Goal: Task Accomplishment & Management: Complete application form

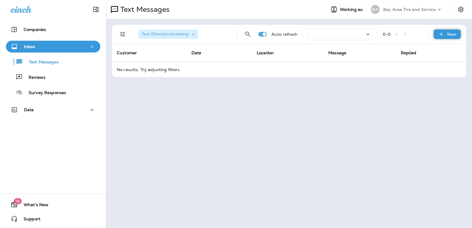
click at [454, 38] on div "New" at bounding box center [447, 34] width 27 height 9
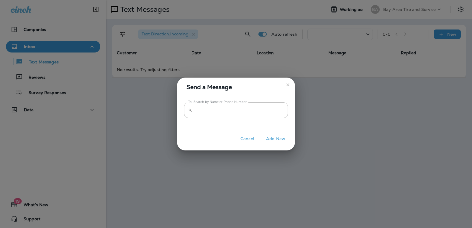
click at [199, 112] on input "To: Search by Name or Phone Number" at bounding box center [241, 110] width 93 height 16
type input "*********"
click at [278, 137] on button "Add New" at bounding box center [275, 138] width 25 height 9
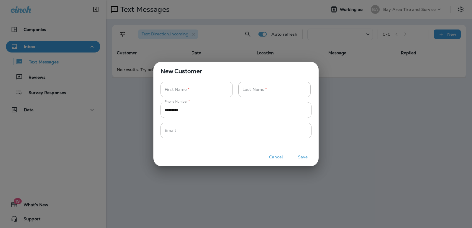
click at [190, 87] on input "Phone Number   *" at bounding box center [194, 90] width 66 height 16
type input "*"
type input "******"
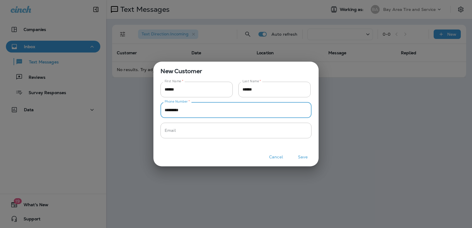
click at [303, 159] on button "Save" at bounding box center [303, 157] width 22 height 9
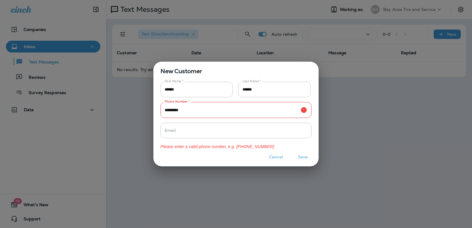
click at [303, 159] on button "Save" at bounding box center [303, 157] width 22 height 9
click at [220, 110] on input "*********" at bounding box center [230, 110] width 138 height 16
click at [278, 155] on button "Cancel" at bounding box center [276, 157] width 22 height 9
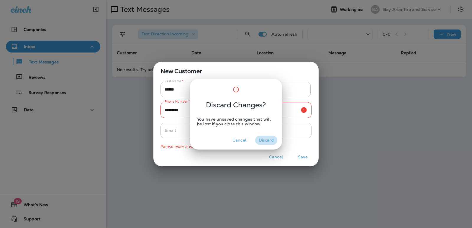
click at [261, 140] on button "Discard" at bounding box center [266, 140] width 22 height 9
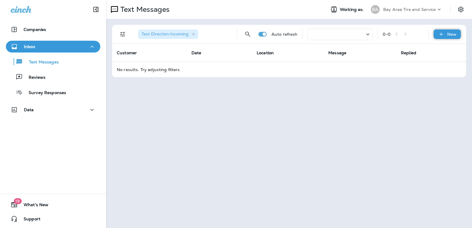
click at [449, 35] on p "New" at bounding box center [452, 34] width 9 height 5
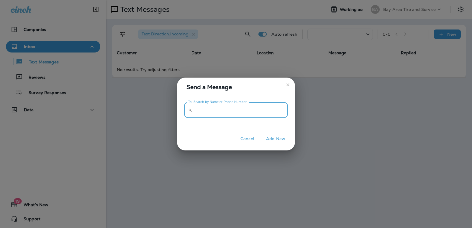
click at [219, 113] on input "To: Search by Name or Phone Number" at bounding box center [241, 110] width 93 height 16
type input "*"
click at [242, 142] on button "Cancel" at bounding box center [248, 138] width 22 height 9
